Goal: Find specific page/section: Find specific page/section

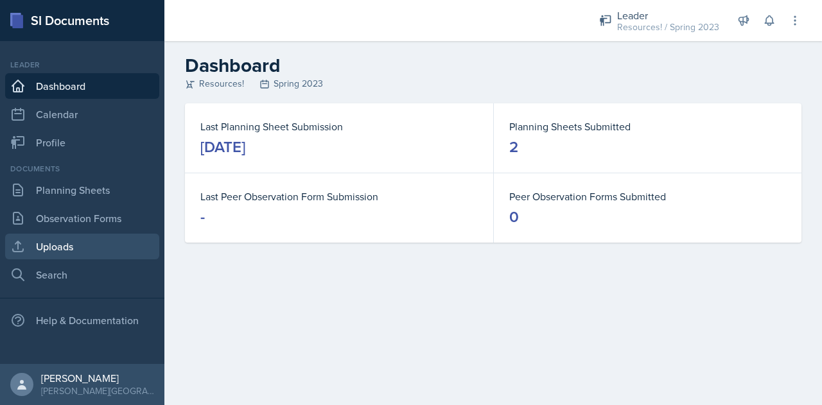
click at [54, 249] on link "Uploads" at bounding box center [82, 247] width 154 height 26
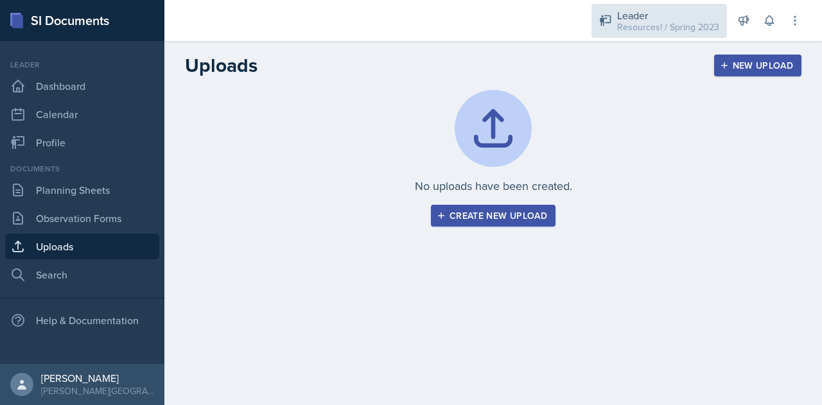
click at [642, 18] on div "Leader" at bounding box center [668, 15] width 102 height 15
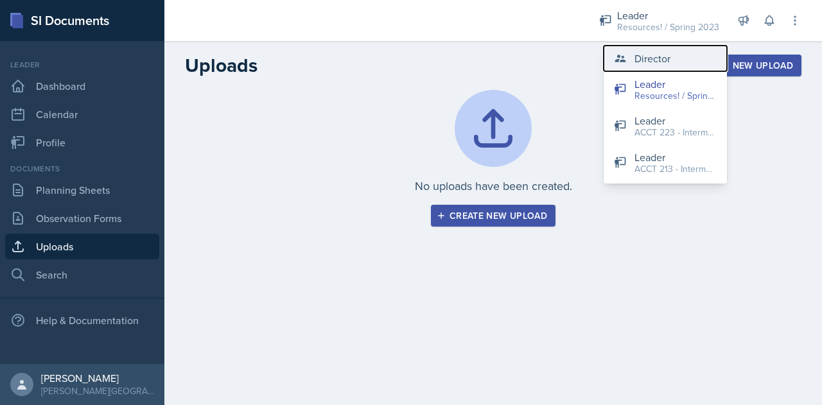
click at [647, 65] on div "Director" at bounding box center [652, 58] width 36 height 15
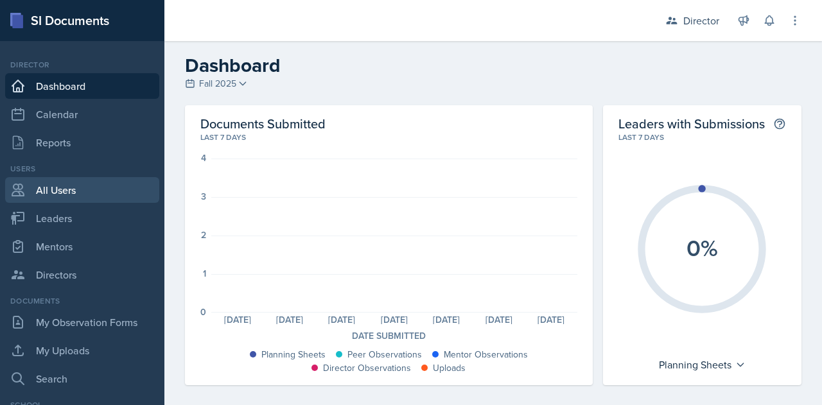
click at [42, 195] on link "All Users" at bounding box center [82, 190] width 154 height 26
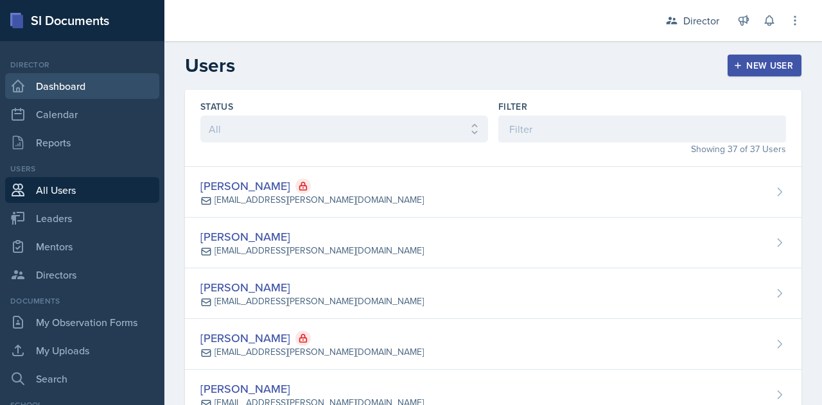
click at [36, 82] on link "Dashboard" at bounding box center [82, 86] width 154 height 26
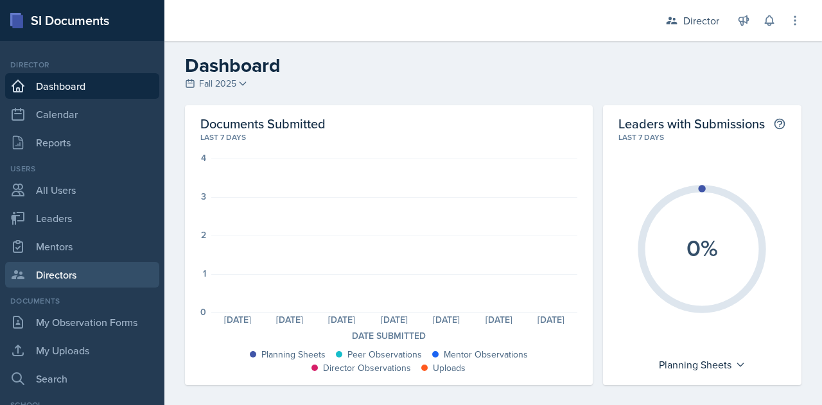
scroll to position [72, 0]
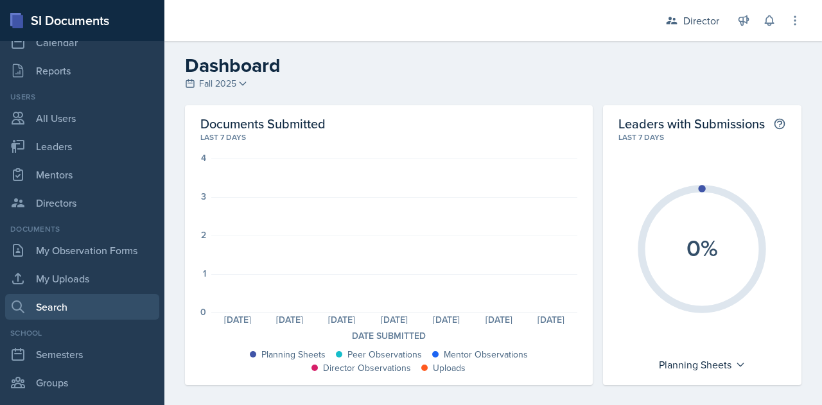
click at [39, 304] on link "Search" at bounding box center [82, 307] width 154 height 26
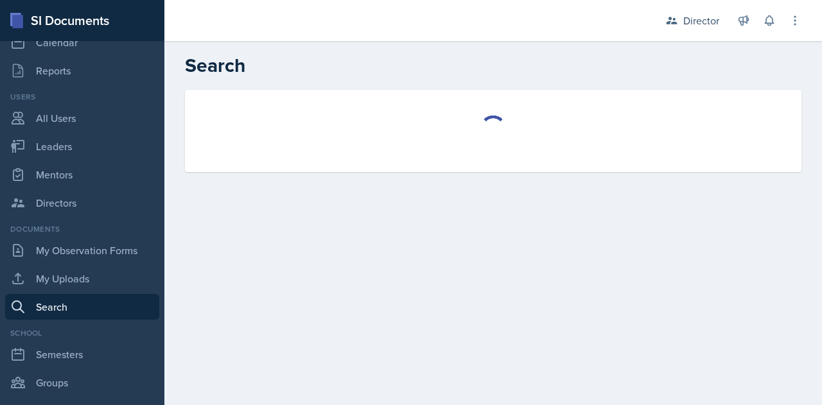
select select "all"
select select "1"
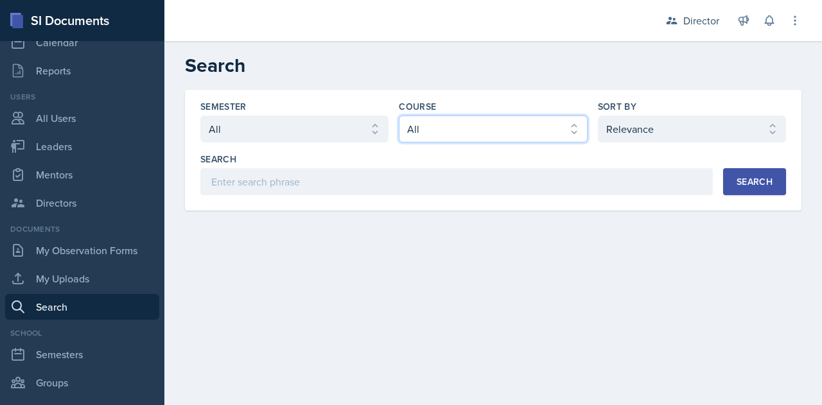
click at [471, 131] on select "Select course All ACCT 113 - Principles of Accounting I ACCT 213 - Intermediate…" at bounding box center [493, 129] width 188 height 27
select select "b1f8f351-86a6-441f-81cf-4d1918458657"
click at [399, 116] on select "Select course All ACCT 113 - Principles of Accounting I ACCT 213 - Intermediate…" at bounding box center [493, 129] width 188 height 27
click at [747, 183] on div "Search" at bounding box center [754, 182] width 36 height 10
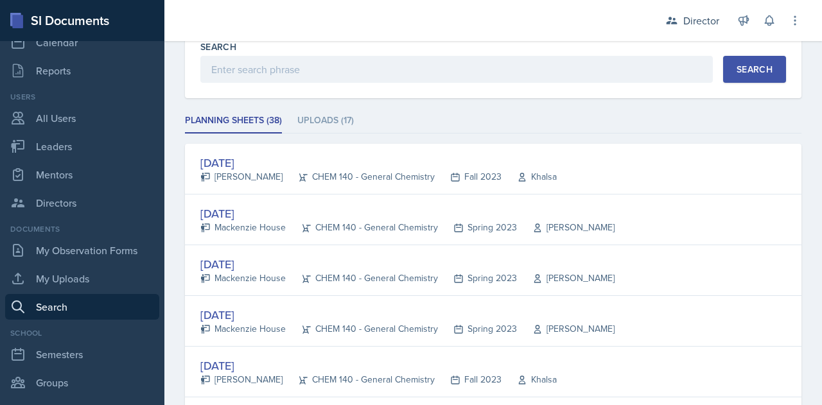
scroll to position [113, 0]
click at [326, 120] on li "Uploads (17)" at bounding box center [325, 120] width 56 height 25
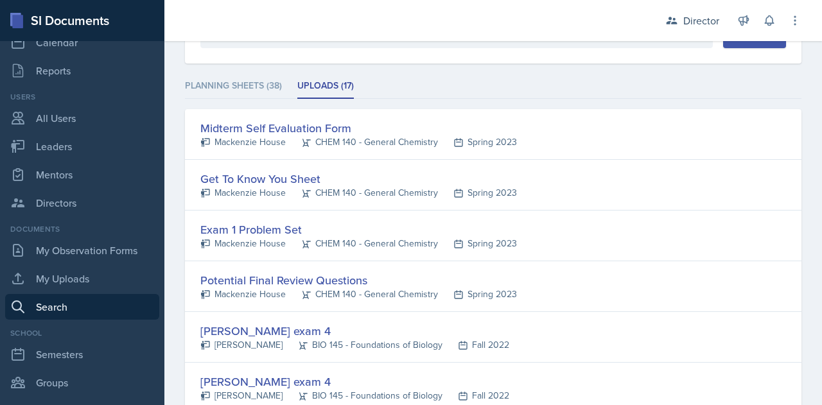
scroll to position [149, 0]
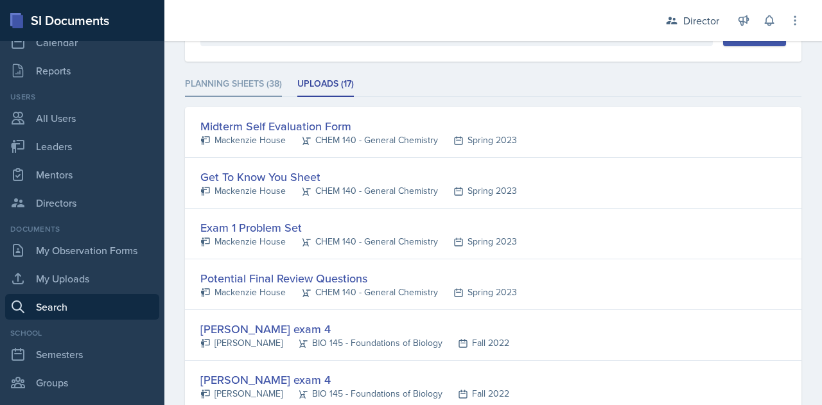
click at [236, 87] on li "Planning Sheets (38)" at bounding box center [233, 84] width 97 height 25
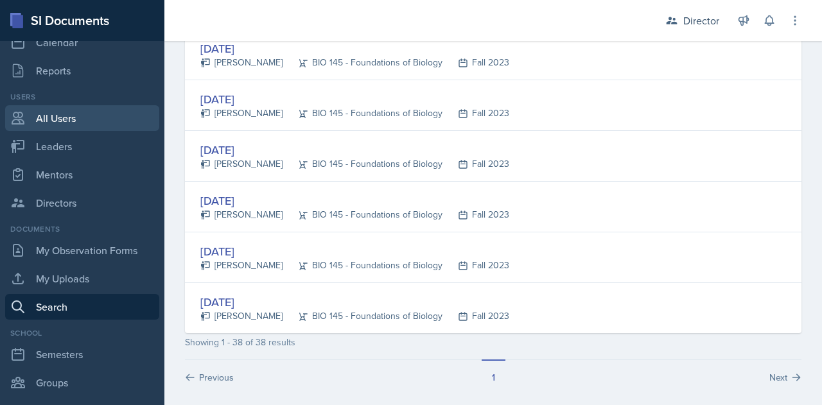
scroll to position [0, 0]
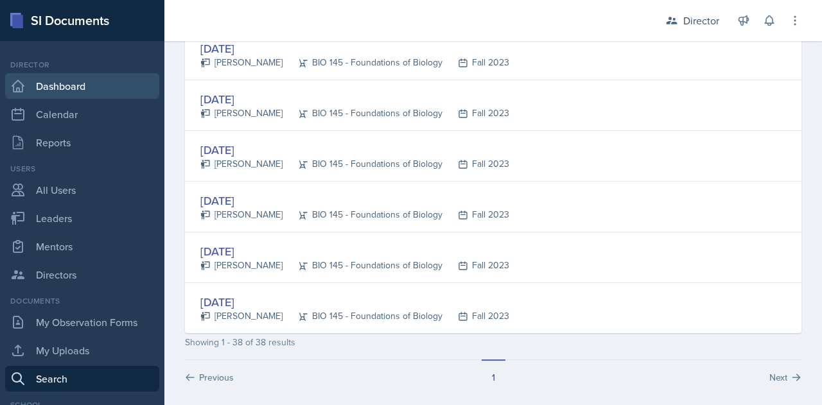
click at [56, 94] on link "Dashboard" at bounding box center [82, 86] width 154 height 26
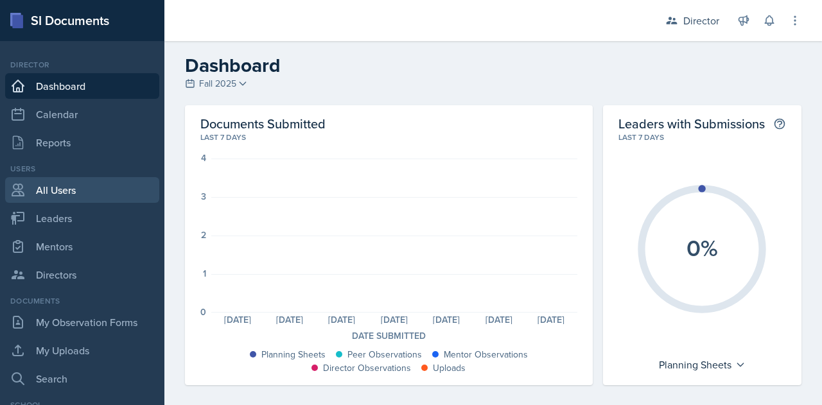
click at [45, 198] on link "All Users" at bounding box center [82, 190] width 154 height 26
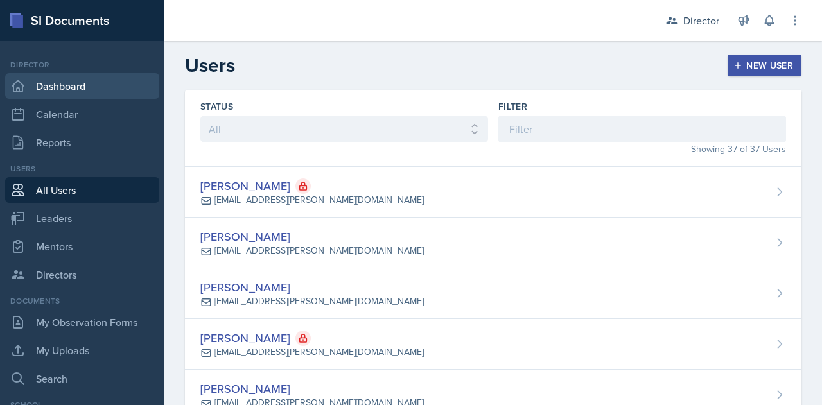
click at [49, 90] on link "Dashboard" at bounding box center [82, 86] width 154 height 26
